Goal: Navigation & Orientation: Find specific page/section

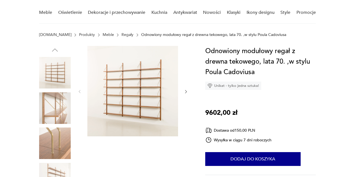
click at [153, 95] on img at bounding box center [132, 91] width 91 height 91
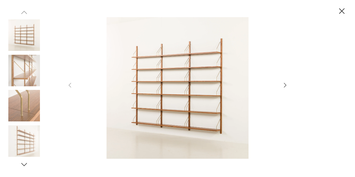
click at [192, 83] on img at bounding box center [177, 88] width 197 height 142
click at [288, 85] on icon "button" at bounding box center [285, 85] width 7 height 7
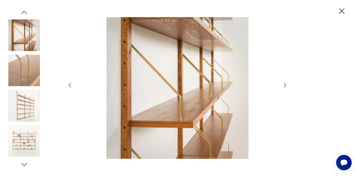
click at [284, 85] on icon "button" at bounding box center [285, 85] width 7 height 7
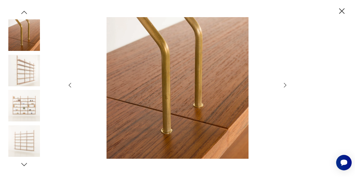
click at [284, 85] on icon "button" at bounding box center [285, 85] width 7 height 7
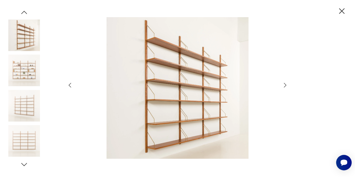
click at [284, 85] on icon "button" at bounding box center [285, 85] width 7 height 7
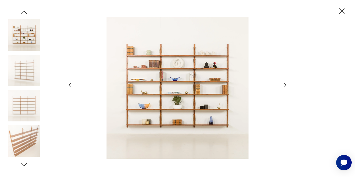
click at [284, 85] on icon "button" at bounding box center [285, 85] width 7 height 7
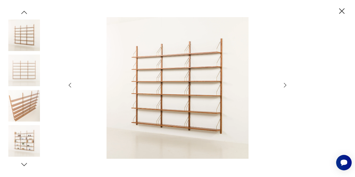
click at [284, 85] on icon "button" at bounding box center [285, 85] width 7 height 7
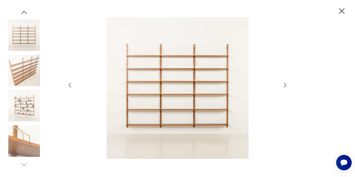
click at [284, 85] on icon "button" at bounding box center [285, 85] width 7 height 7
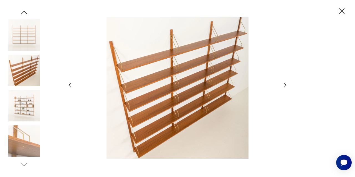
click at [284, 85] on icon "button" at bounding box center [285, 85] width 7 height 7
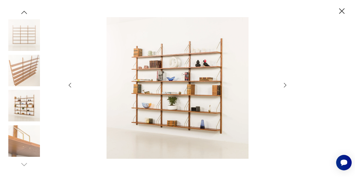
click at [284, 85] on icon "button" at bounding box center [285, 85] width 7 height 7
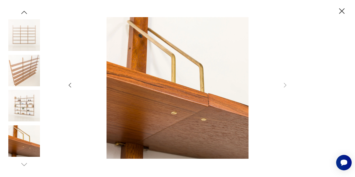
click at [71, 87] on icon "button" at bounding box center [70, 85] width 7 height 7
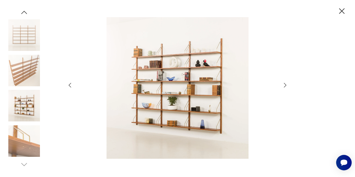
click at [71, 87] on icon "button" at bounding box center [70, 85] width 7 height 7
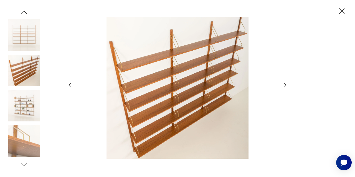
click at [71, 87] on icon "button" at bounding box center [70, 85] width 7 height 7
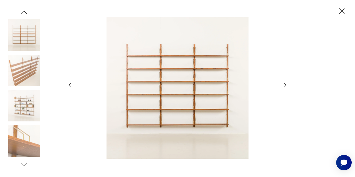
click at [71, 87] on icon "button" at bounding box center [70, 85] width 7 height 7
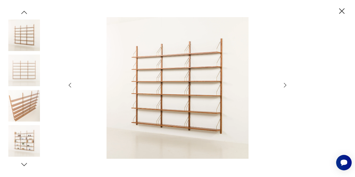
click at [71, 87] on icon "button" at bounding box center [70, 85] width 7 height 7
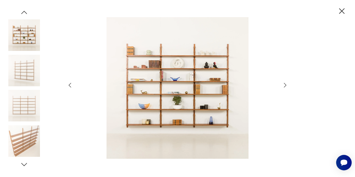
click at [342, 9] on icon "button" at bounding box center [342, 11] width 10 height 10
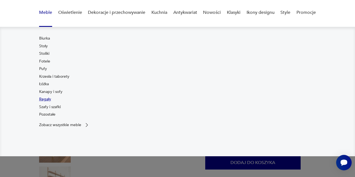
click at [49, 101] on link "Regały" at bounding box center [45, 100] width 12 height 6
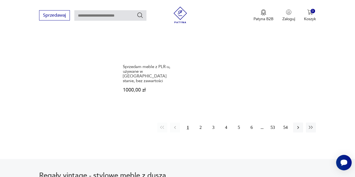
scroll to position [887, 0]
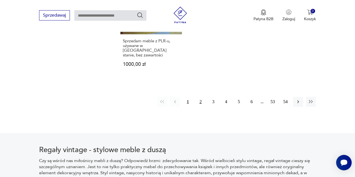
click at [201, 101] on button "2" at bounding box center [200, 102] width 10 height 10
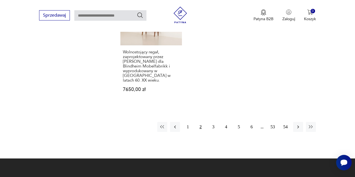
scroll to position [853, 0]
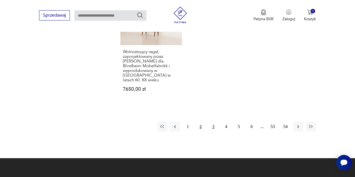
click at [215, 132] on button "3" at bounding box center [213, 127] width 10 height 10
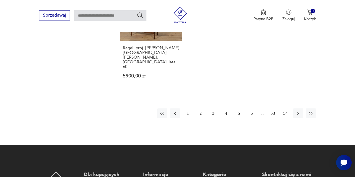
scroll to position [848, 0]
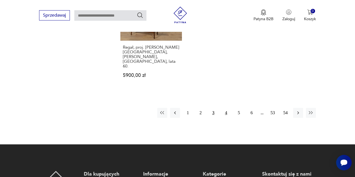
click at [227, 118] on button "4" at bounding box center [226, 113] width 10 height 10
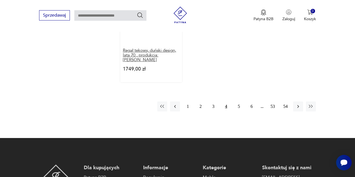
scroll to position [852, 0]
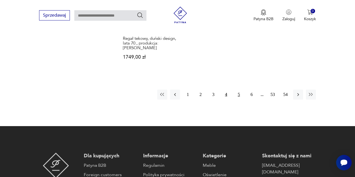
click at [240, 100] on button "5" at bounding box center [239, 95] width 10 height 10
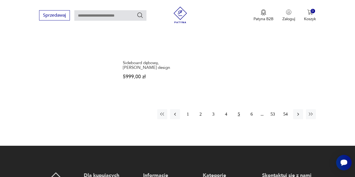
scroll to position [814, 0]
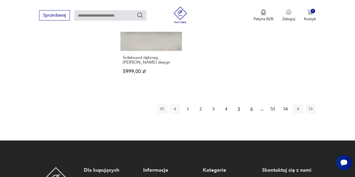
click at [251, 114] on button "6" at bounding box center [251, 109] width 10 height 10
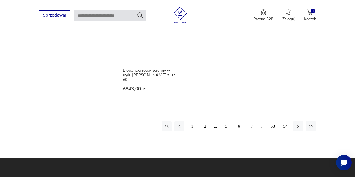
scroll to position [826, 0]
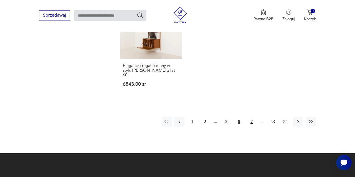
click at [252, 127] on button "7" at bounding box center [251, 122] width 10 height 10
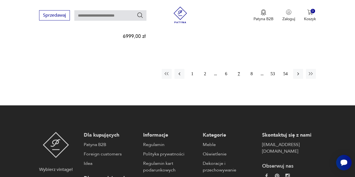
scroll to position [859, 0]
